Goal: Task Accomplishment & Management: Manage account settings

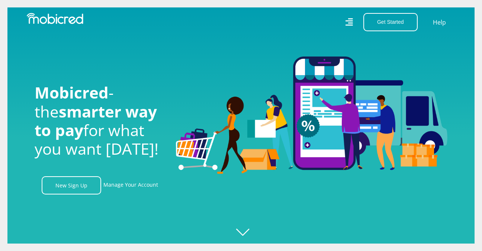
scroll to position [0, 953]
click at [127, 188] on link "Manage Your Account" at bounding box center [130, 185] width 55 height 18
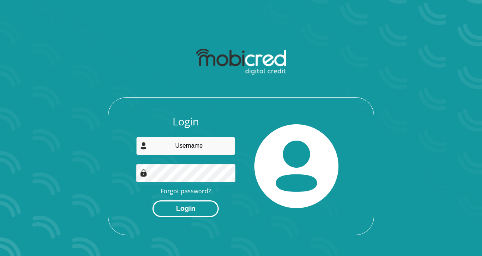
type input "[EMAIL_ADDRESS][DOMAIN_NAME]"
click at [194, 206] on button "Login" at bounding box center [185, 209] width 66 height 17
